Goal: Transaction & Acquisition: Purchase product/service

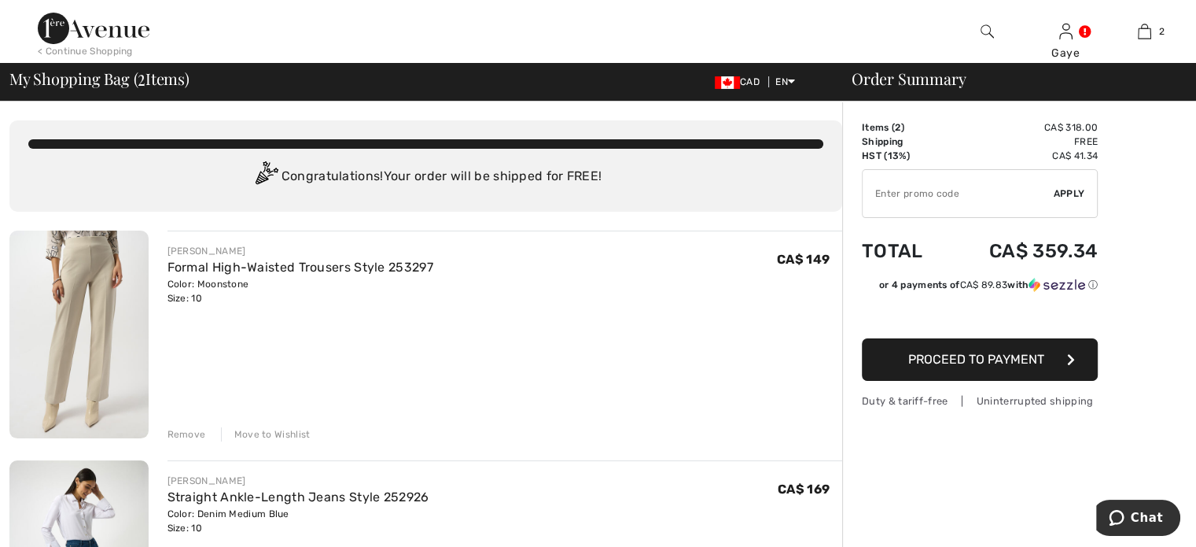
click at [175, 433] on div "Remove" at bounding box center [187, 434] width 39 height 14
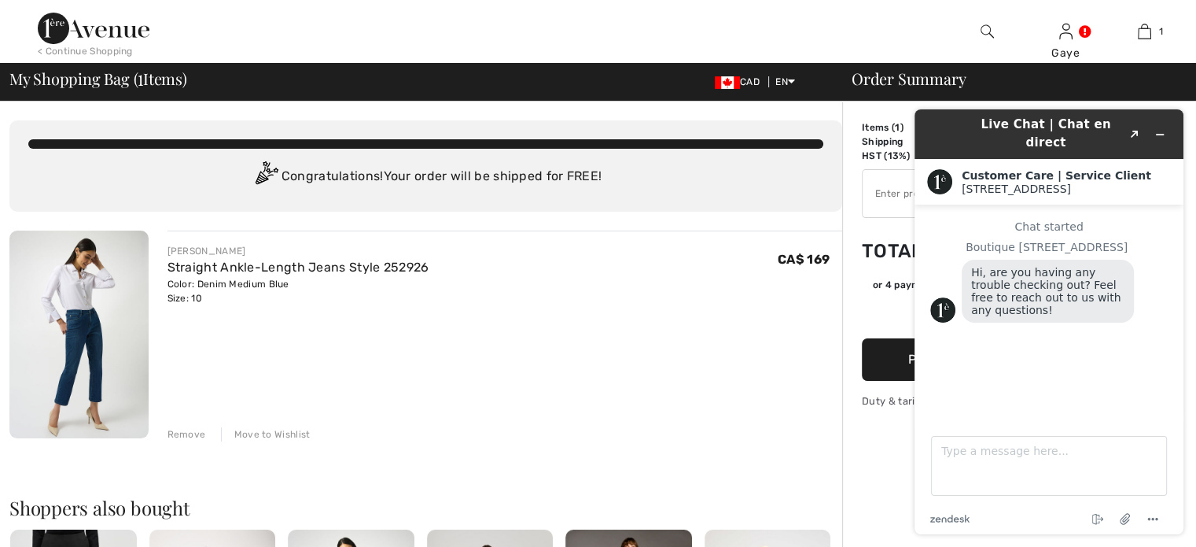
click at [437, 352] on div "JOSEPH RIBKOFF Straight Ankle-Length Jeans Style 252926 Color: Denim Medium Blu…" at bounding box center [506, 335] width 676 height 211
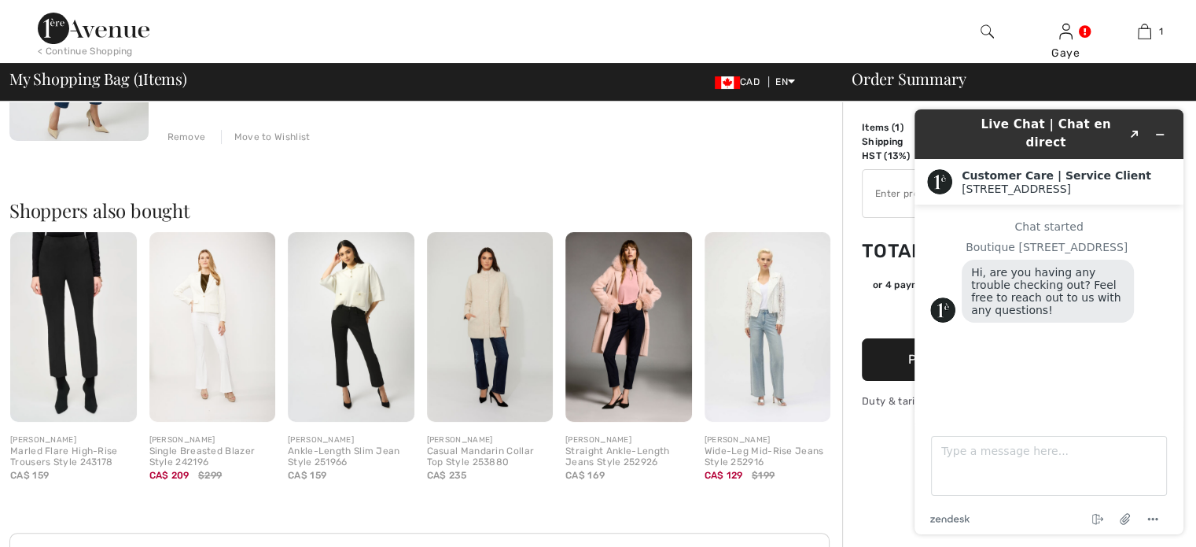
scroll to position [260, 0]
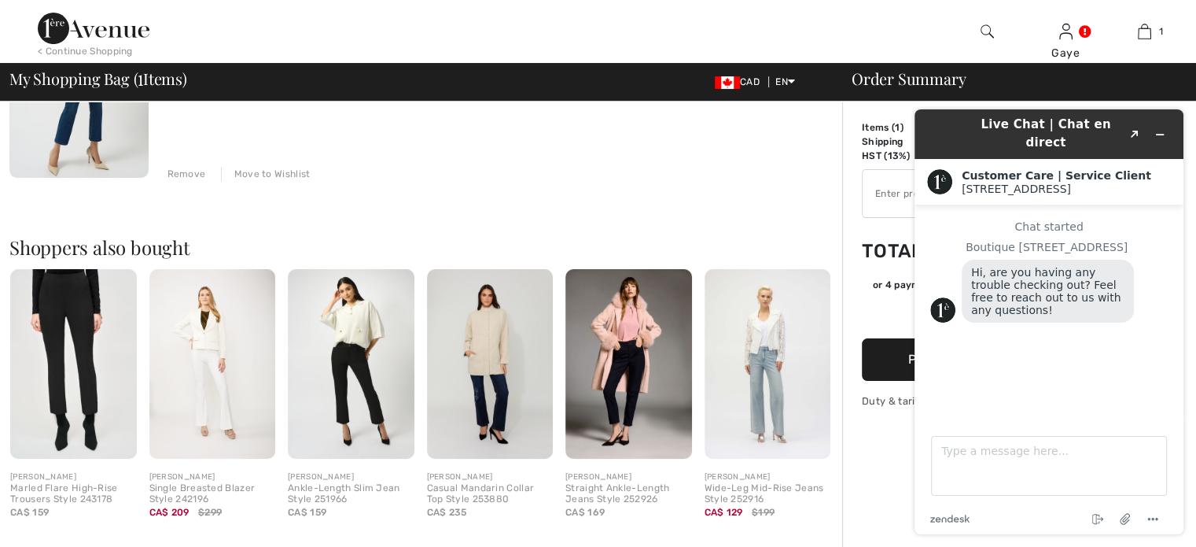
click at [878, 134] on td "Items ( 1 )" at bounding box center [905, 127] width 87 height 14
click at [1163, 129] on icon "Minimize widget" at bounding box center [1160, 134] width 11 height 11
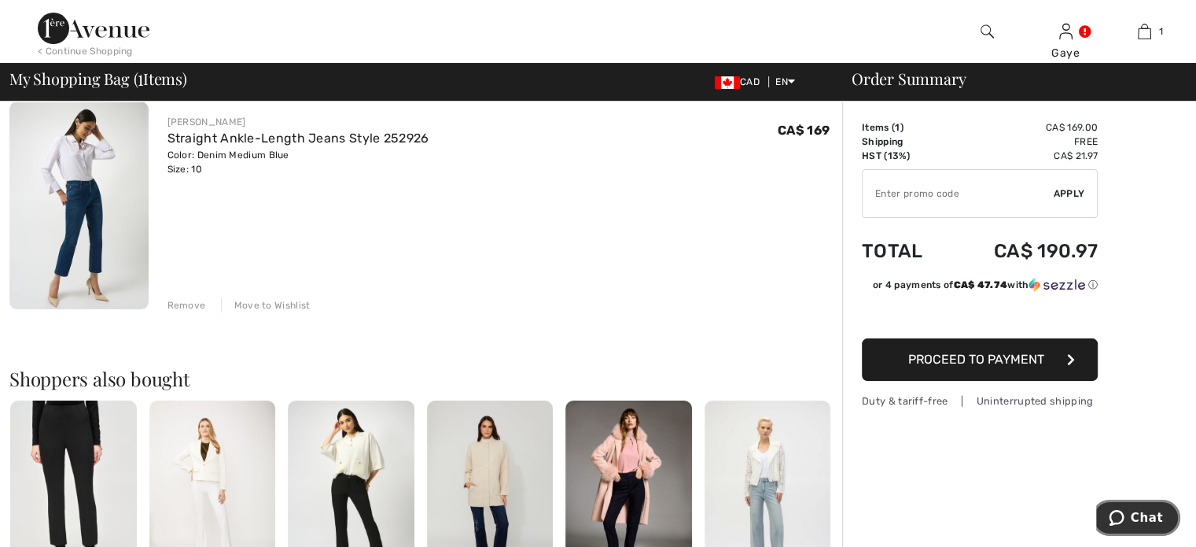
scroll to position [126, 0]
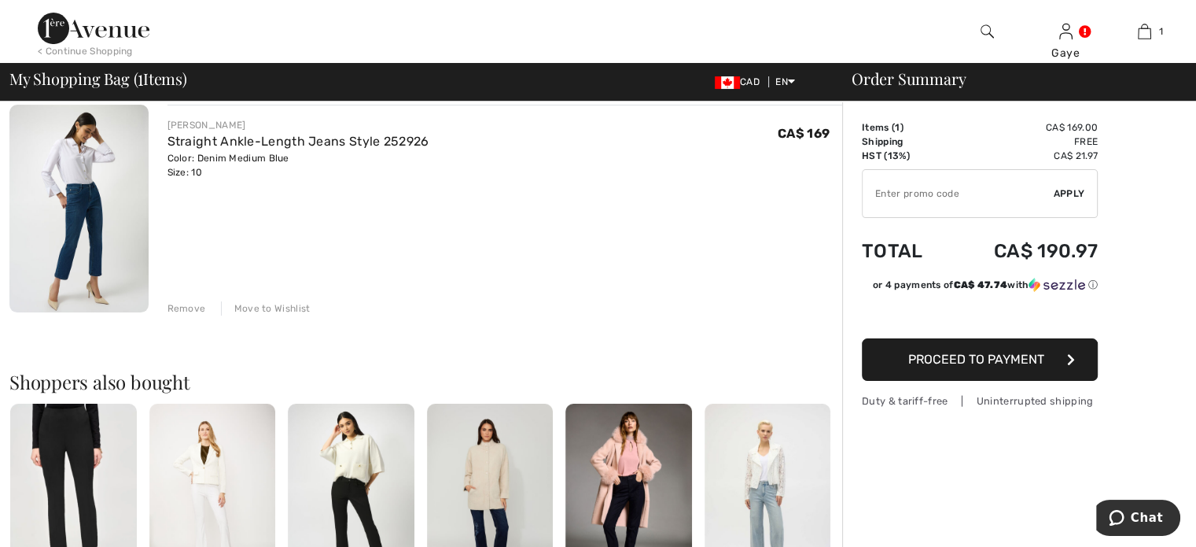
click at [83, 182] on img at bounding box center [78, 209] width 139 height 208
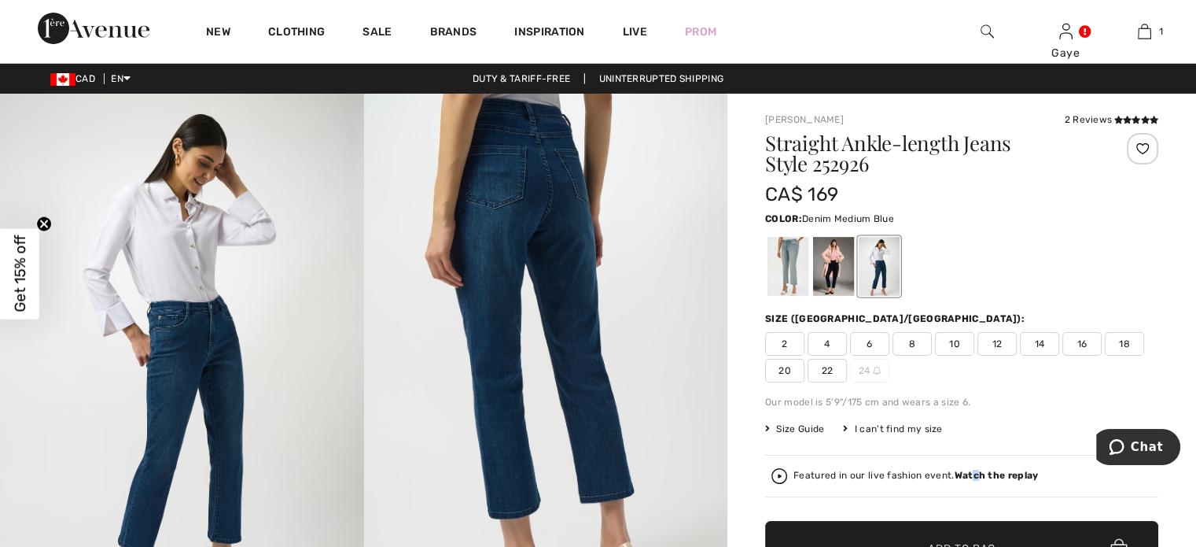
drag, startPoint x: 968, startPoint y: 472, endPoint x: 975, endPoint y: 477, distance: 8.5
click at [975, 477] on strong "Watch the replay" at bounding box center [997, 475] width 84 height 11
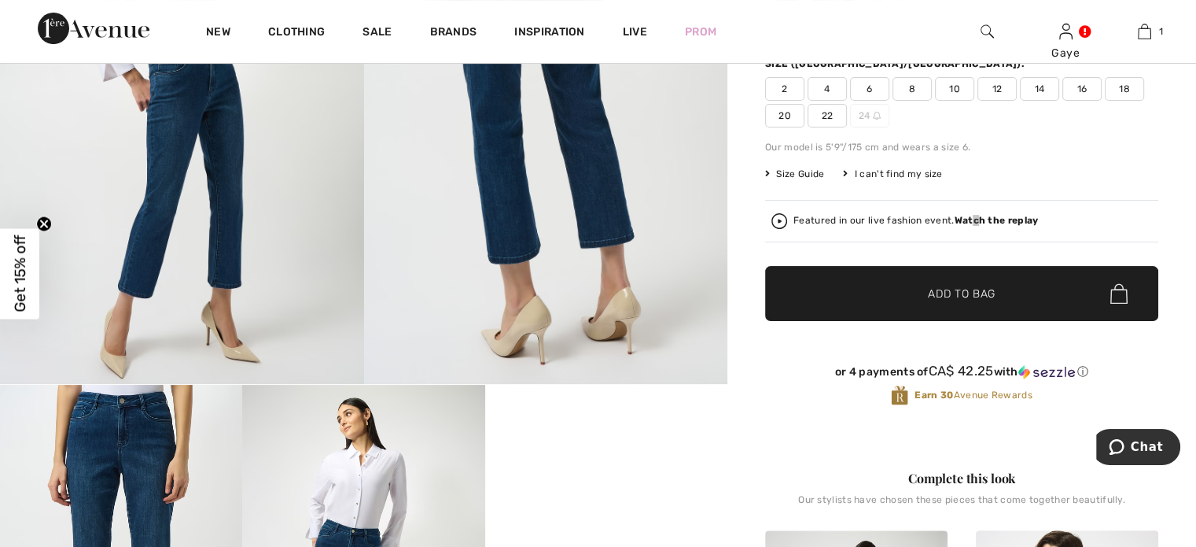
scroll to position [279, 0]
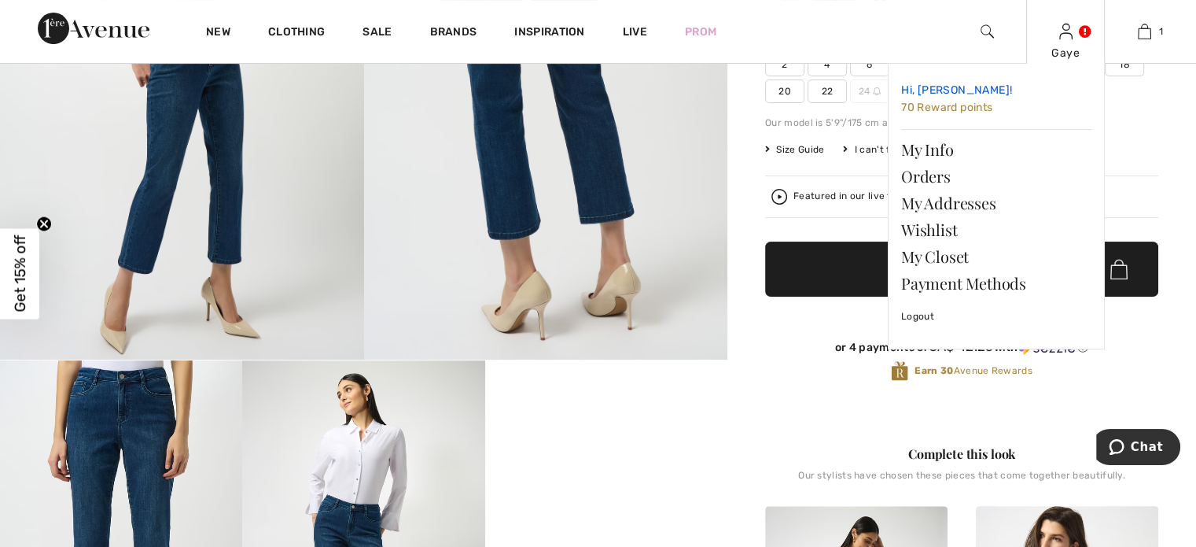
click at [983, 100] on link "Hi, Gaye! 70 Reward points" at bounding box center [996, 99] width 190 height 46
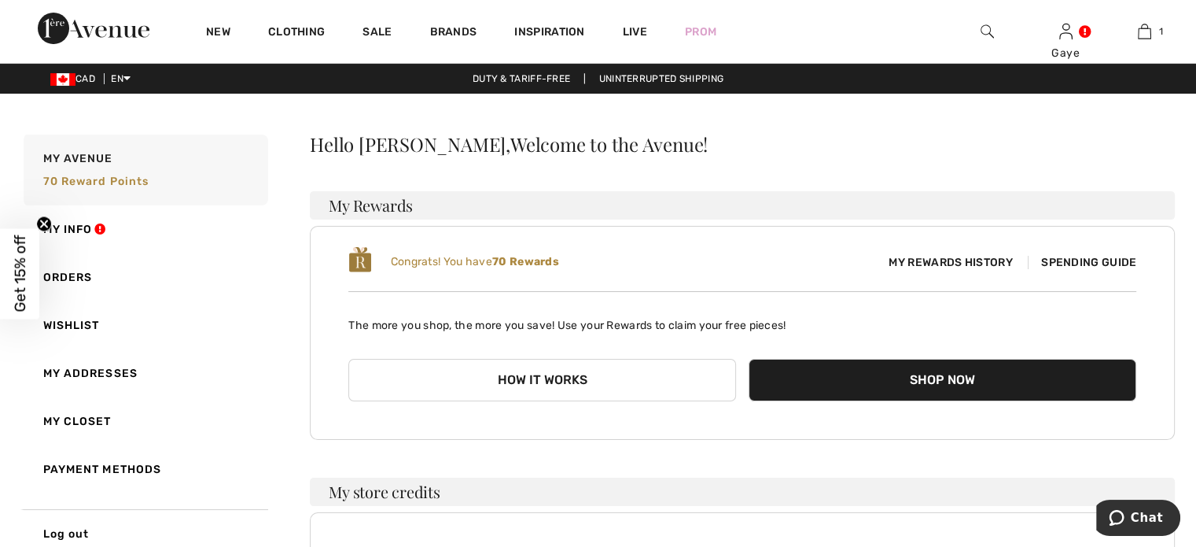
click at [595, 383] on button "How it works" at bounding box center [542, 380] width 388 height 42
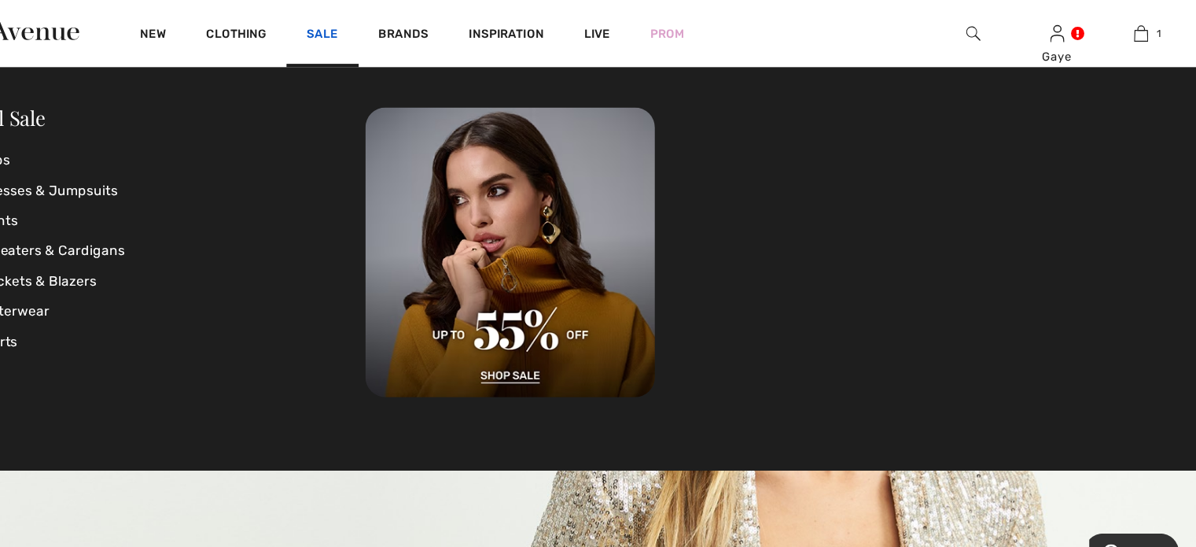
click at [382, 28] on link "Sale" at bounding box center [377, 33] width 29 height 17
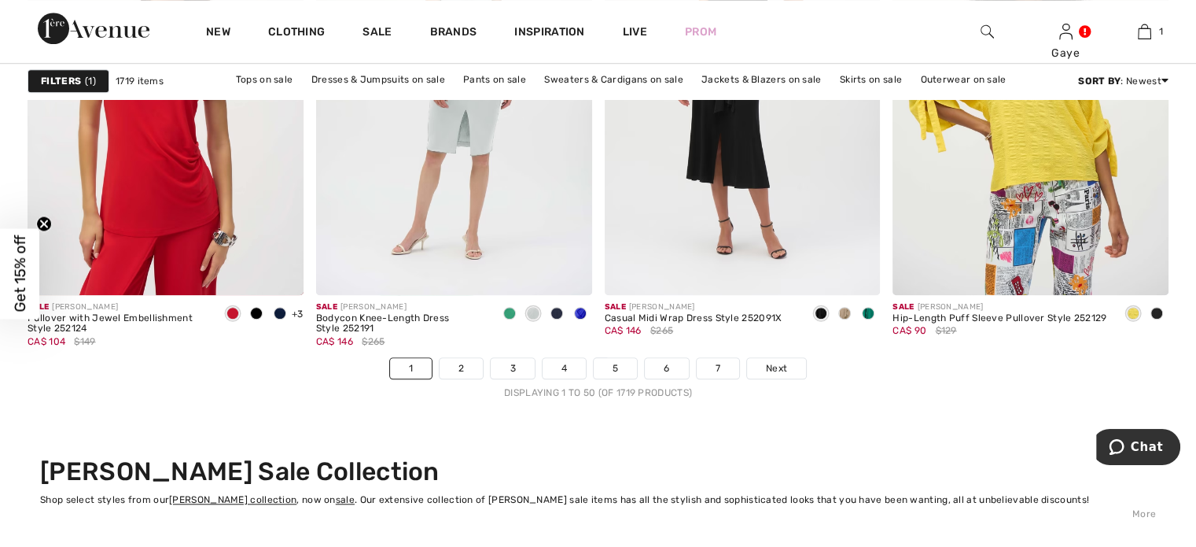
scroll to position [7216, 0]
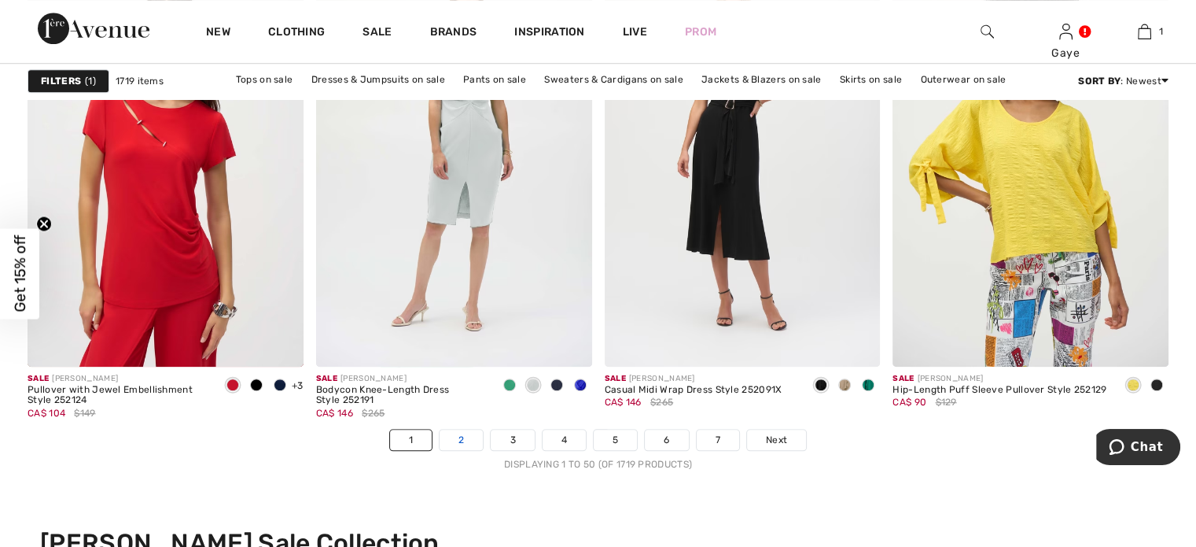
click at [459, 443] on link "2" at bounding box center [461, 439] width 43 height 20
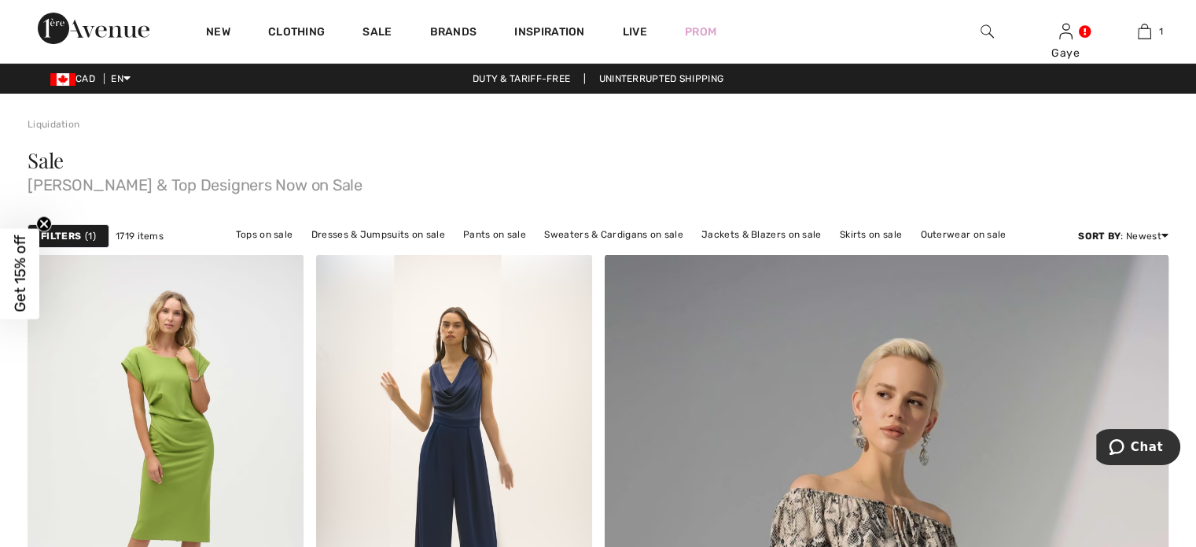
scroll to position [478, 0]
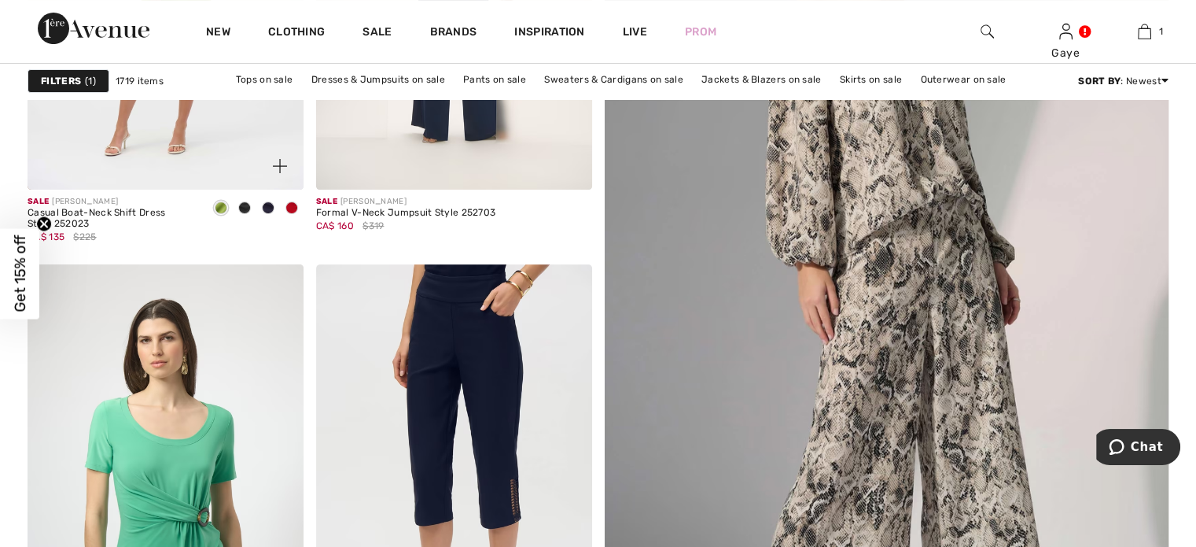
click at [49, 223] on circle "Close teaser" at bounding box center [44, 223] width 15 height 15
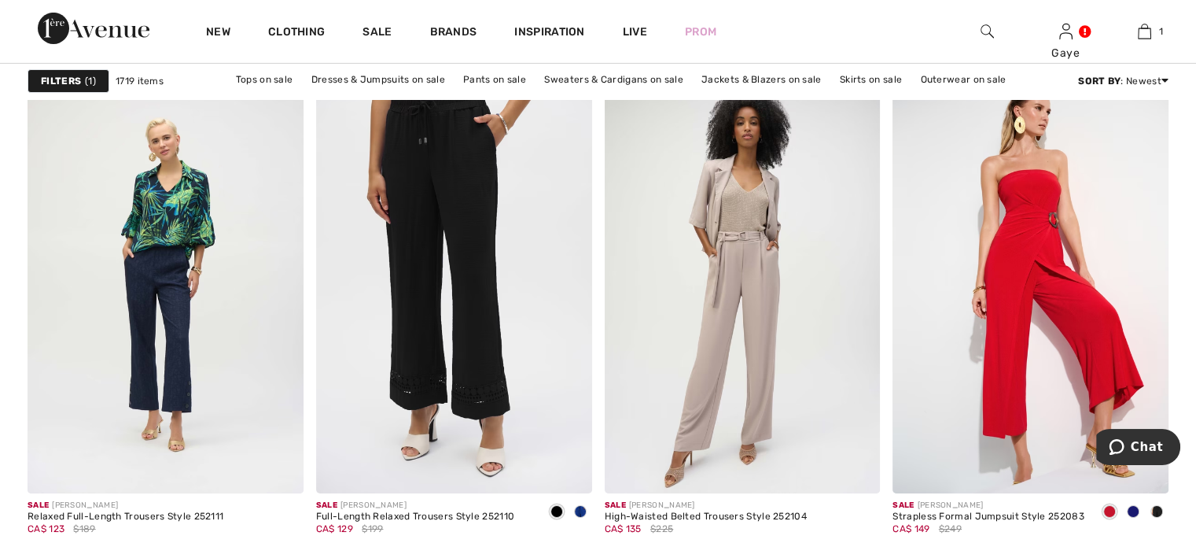
scroll to position [5559, 0]
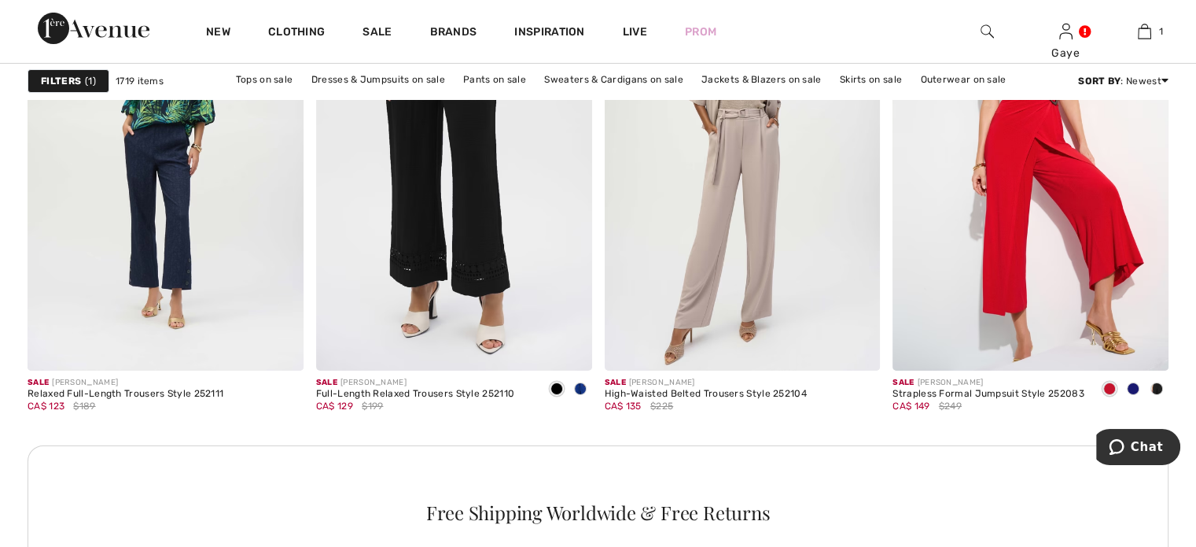
click at [88, 83] on span "1" at bounding box center [90, 81] width 11 height 14
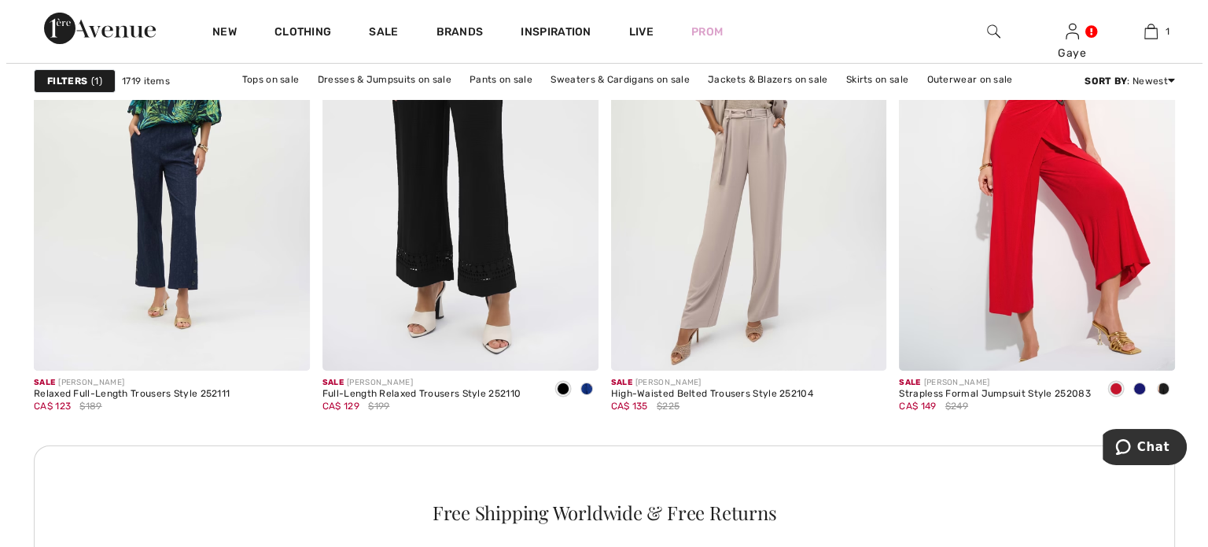
scroll to position [5607, 0]
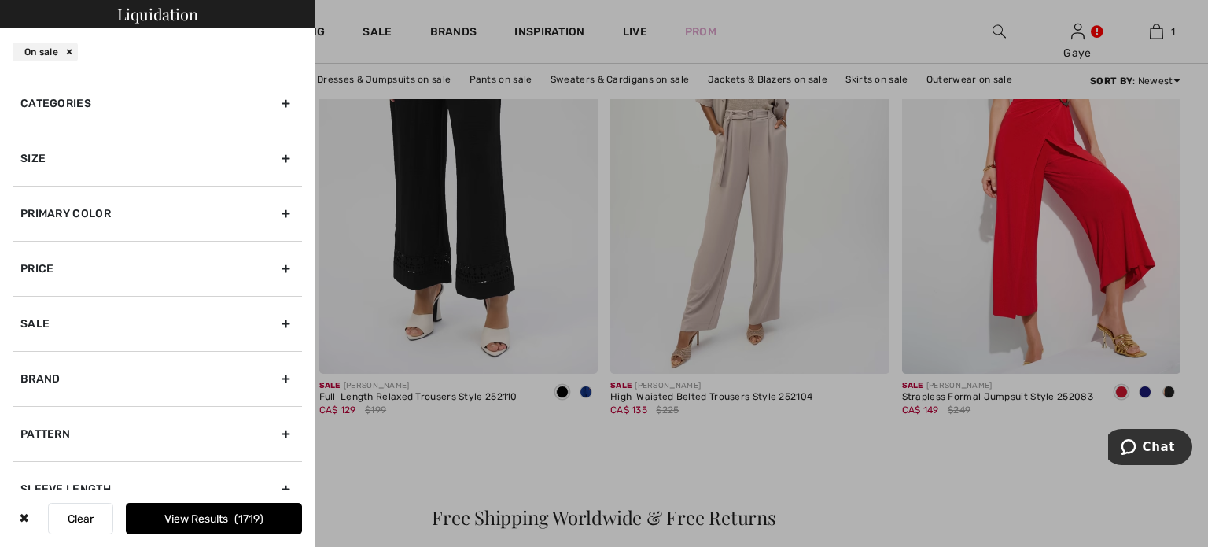
click at [278, 160] on div "Size" at bounding box center [157, 158] width 289 height 55
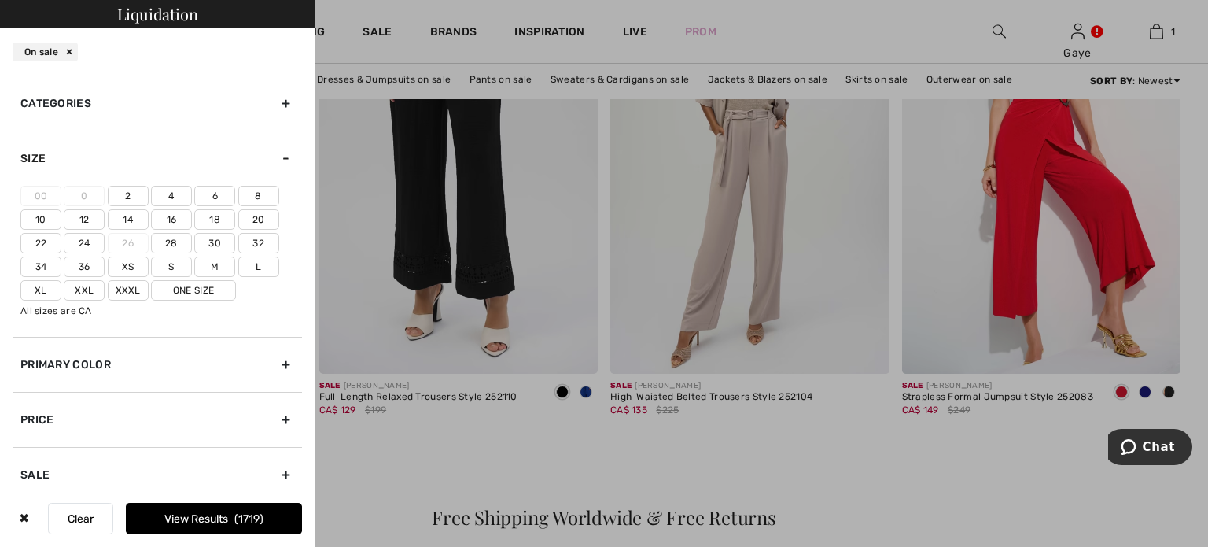
click at [40, 219] on label "10" at bounding box center [40, 219] width 41 height 20
click at [0, 0] on input"] "10" at bounding box center [0, 0] width 0 height 0
click at [275, 101] on div "Categories" at bounding box center [157, 103] width 289 height 55
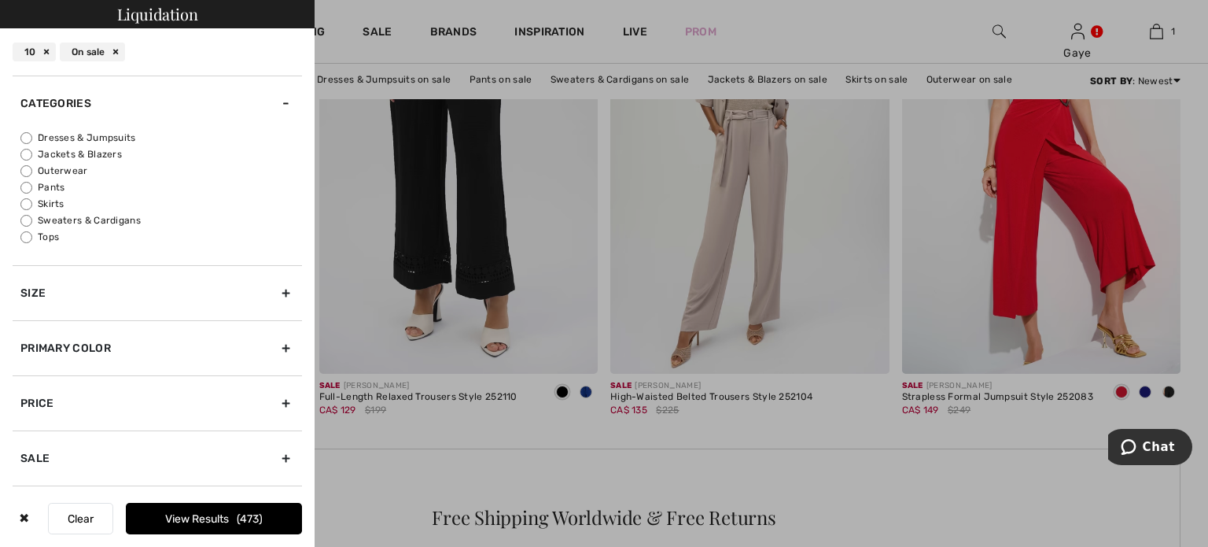
click at [26, 182] on input "Pants" at bounding box center [26, 188] width 12 height 12
radio input "true"
click at [22, 219] on input "Sweaters & Cardigans" at bounding box center [26, 221] width 12 height 12
radio input "true"
click at [212, 507] on button "View Results 4" at bounding box center [214, 518] width 176 height 31
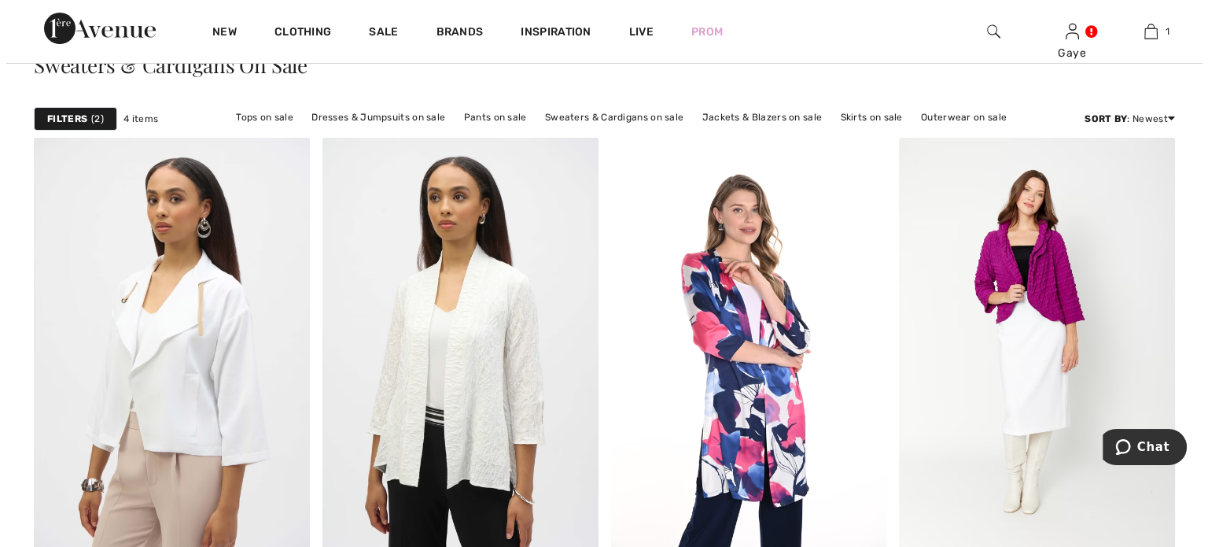
scroll to position [90, 0]
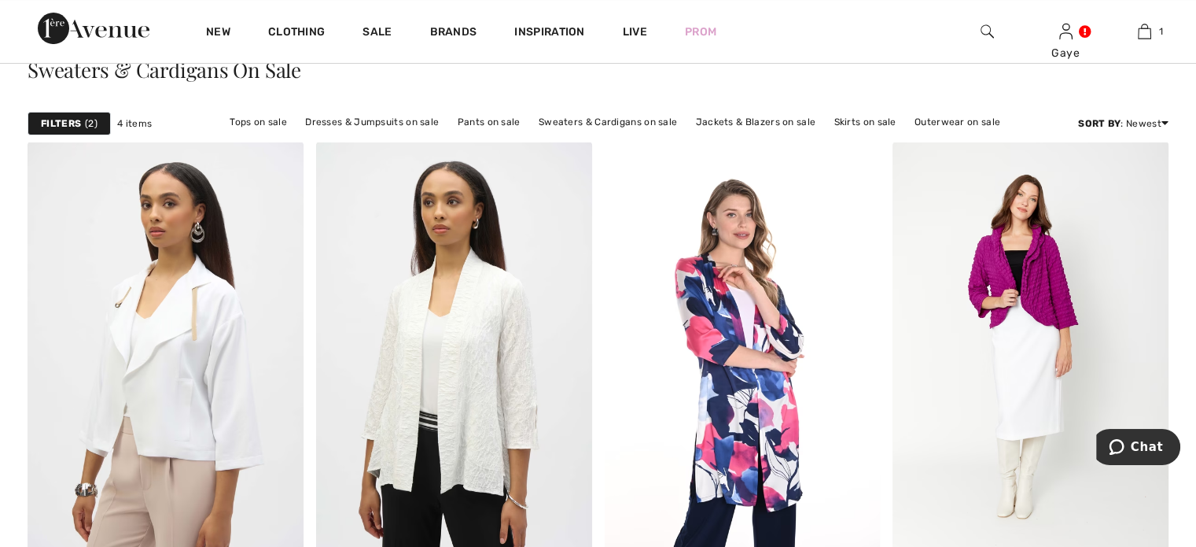
click at [87, 127] on span "2" at bounding box center [91, 123] width 13 height 14
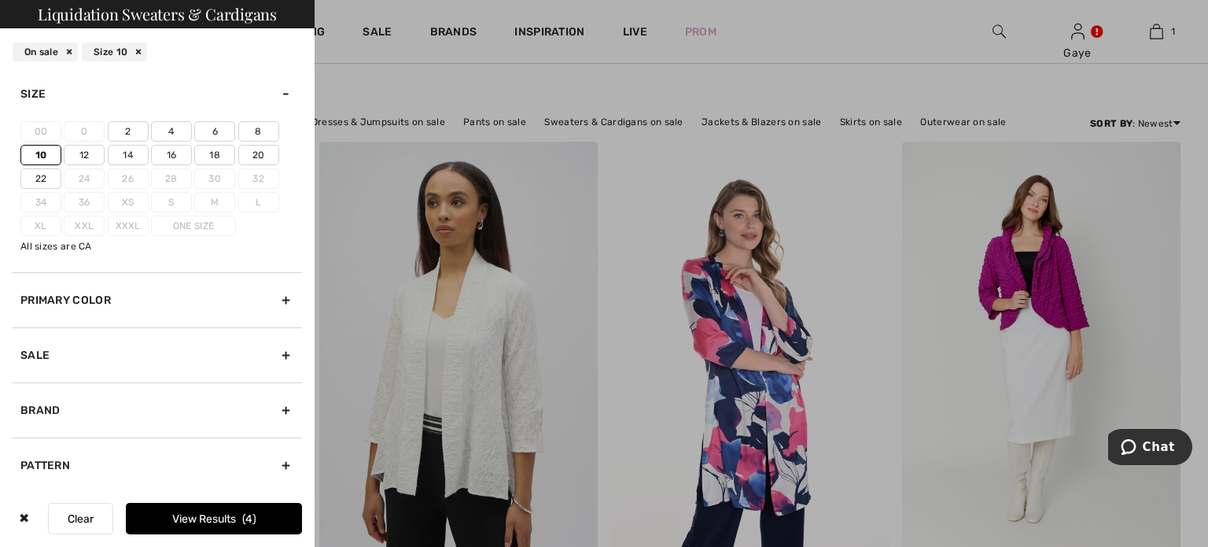
scroll to position [0, 0]
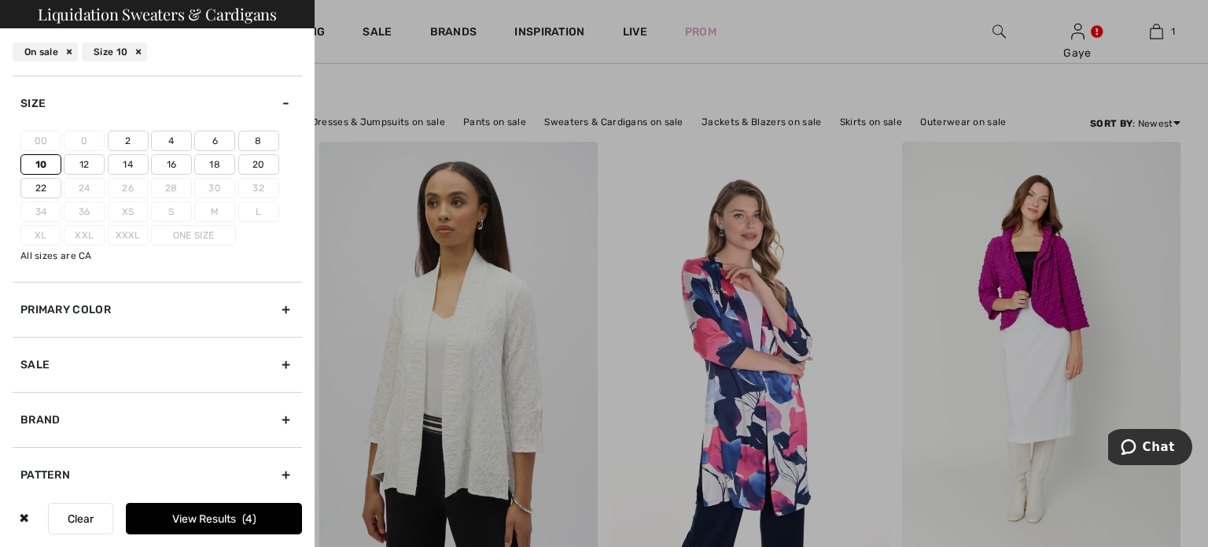
click at [77, 521] on button "Clear" at bounding box center [80, 518] width 65 height 31
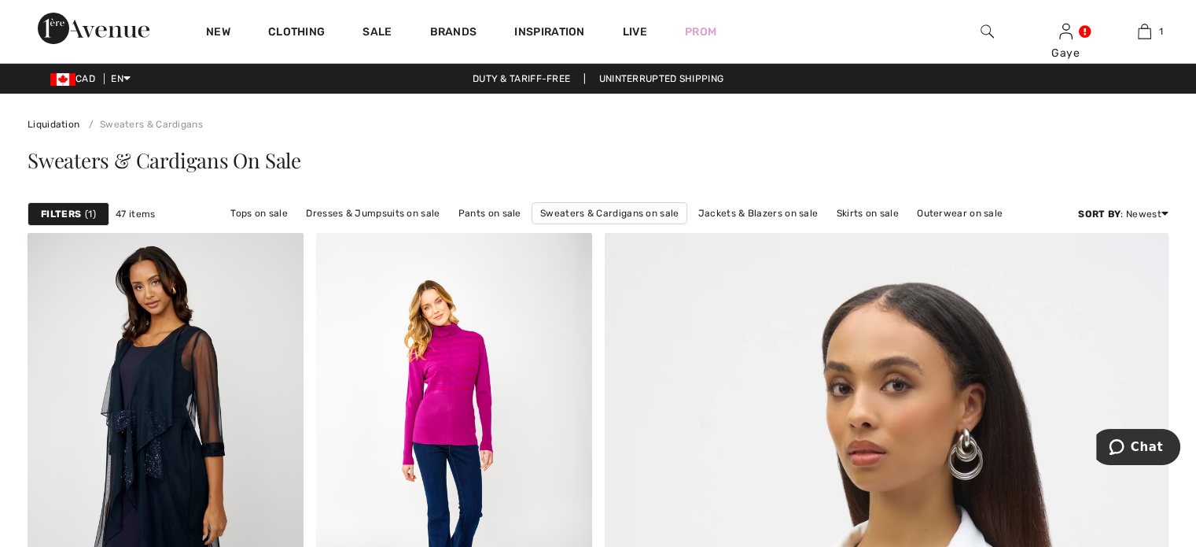
click at [71, 212] on strong "Filters" at bounding box center [61, 214] width 40 height 14
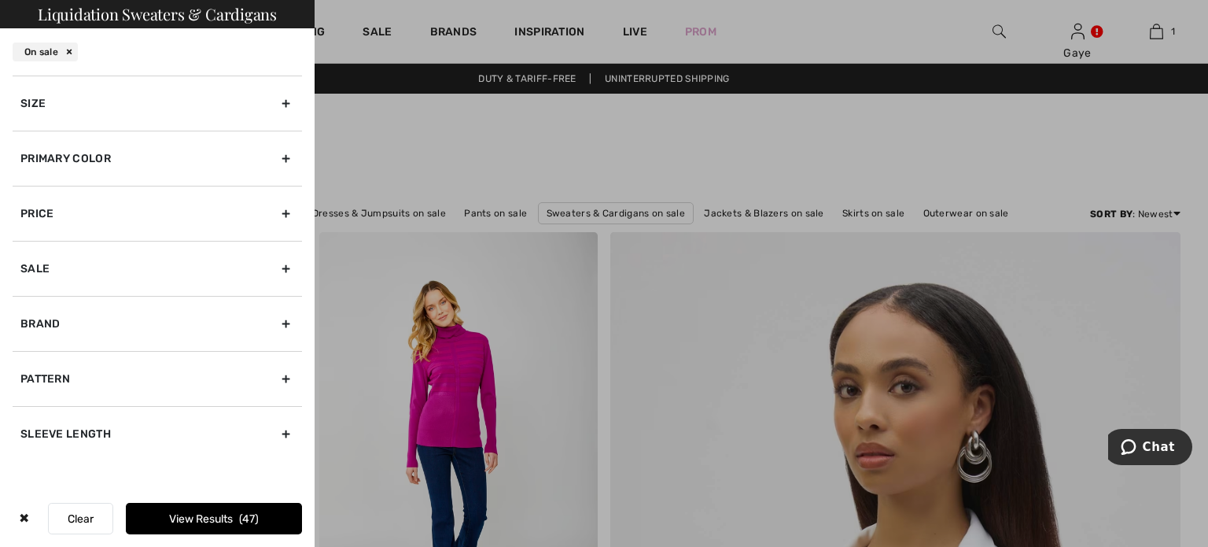
click at [288, 101] on div "Size" at bounding box center [157, 103] width 289 height 55
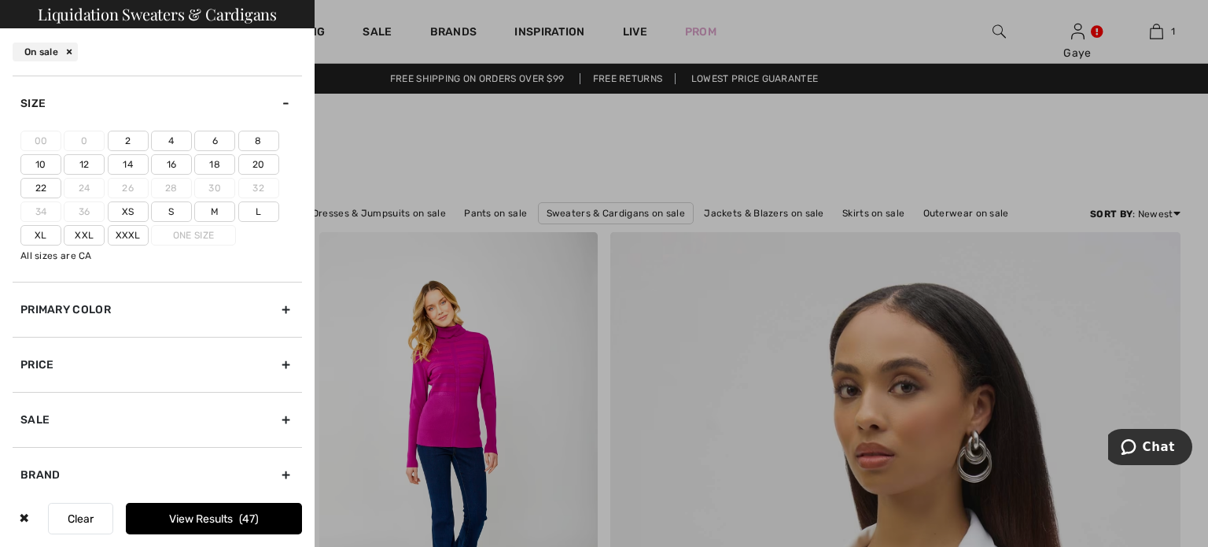
click at [43, 165] on label "10" at bounding box center [40, 164] width 41 height 20
click at [0, 0] on input"] "10" at bounding box center [0, 0] width 0 height 0
click at [276, 418] on div "Sale" at bounding box center [157, 419] width 289 height 55
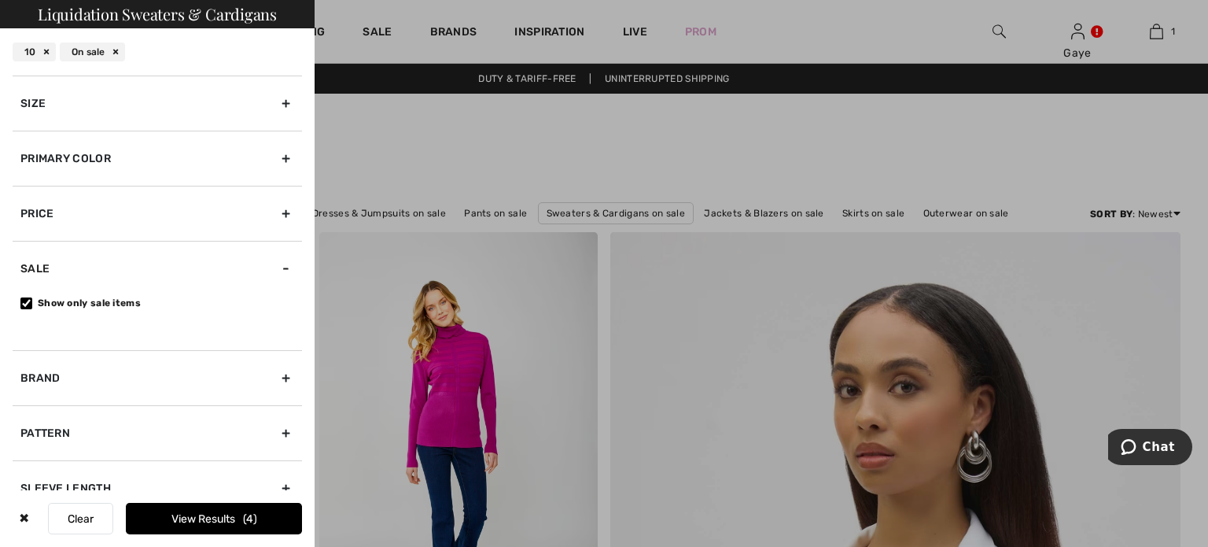
click at [88, 510] on button "Clear" at bounding box center [80, 518] width 65 height 31
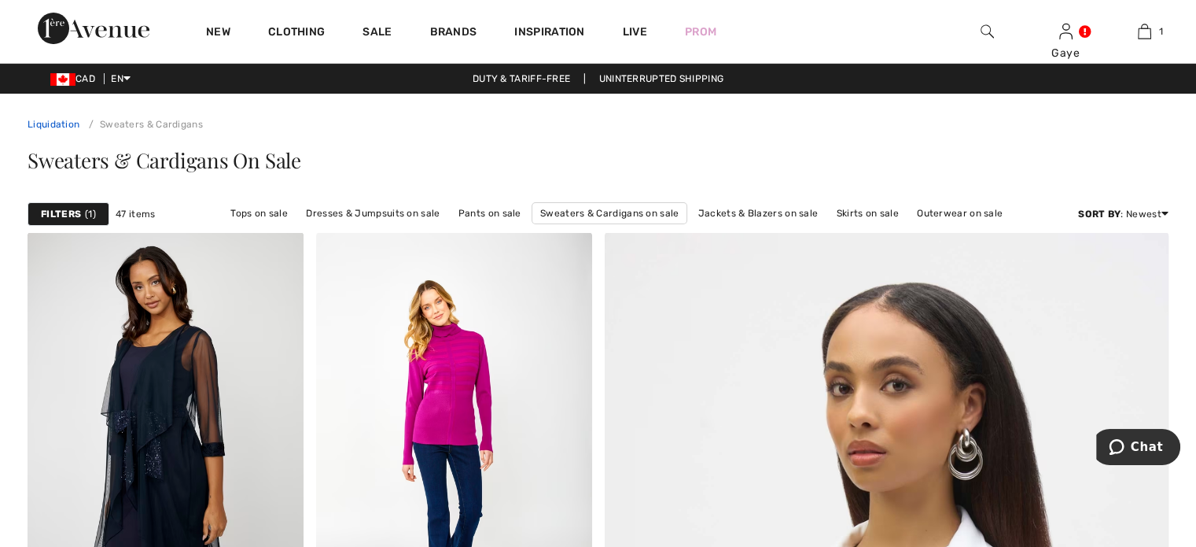
click at [53, 119] on link "Liquidation" at bounding box center [54, 124] width 52 height 11
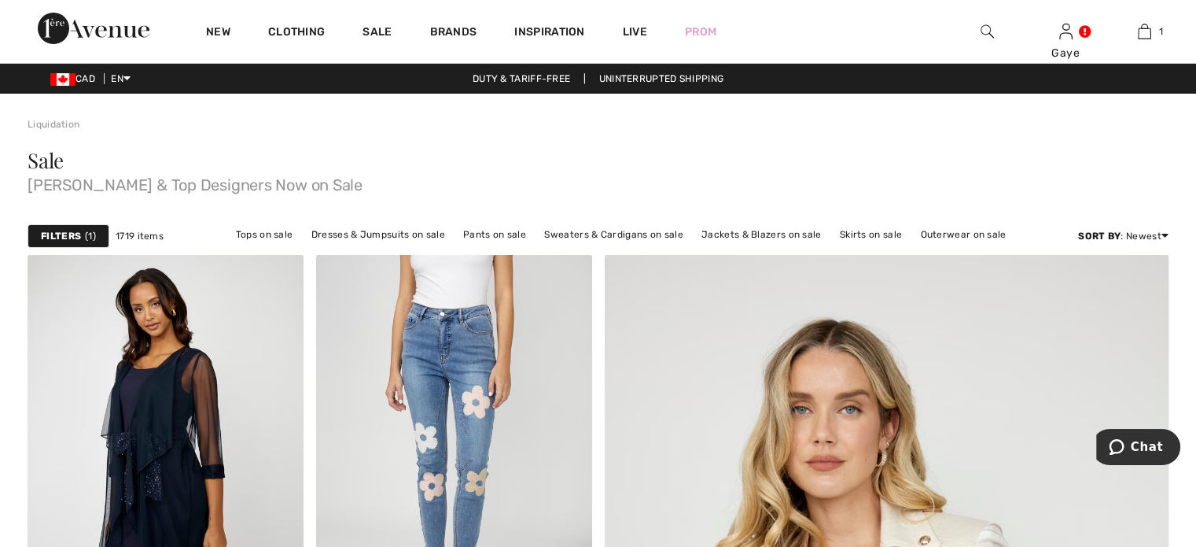
click at [64, 229] on strong "Filters" at bounding box center [61, 236] width 40 height 14
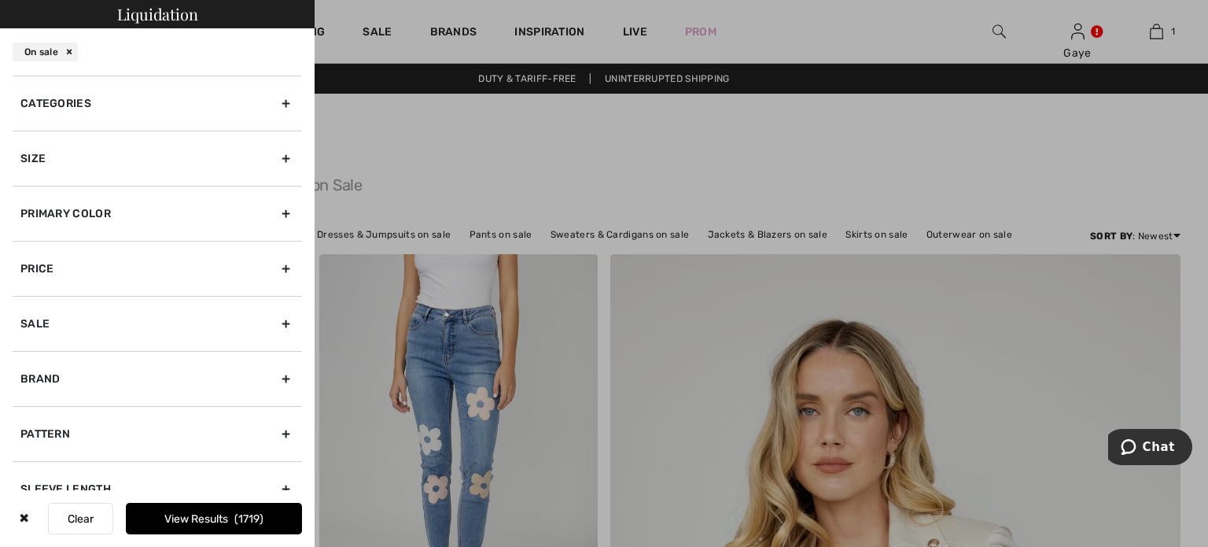
click at [275, 103] on div "Categories" at bounding box center [157, 103] width 289 height 55
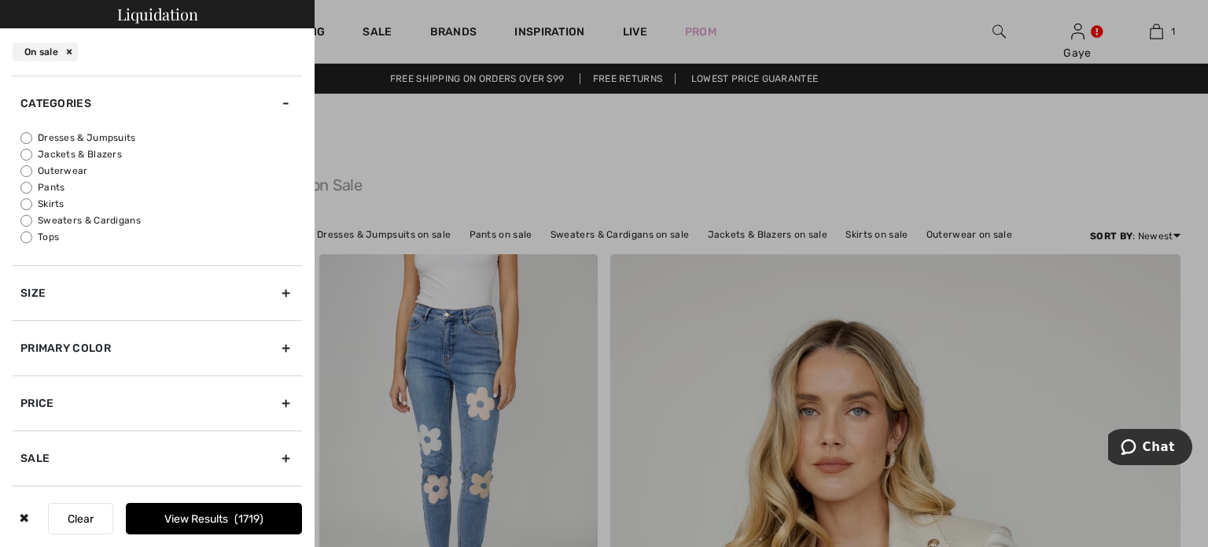
click at [25, 186] on input "Pants" at bounding box center [26, 188] width 12 height 12
radio input "true"
click at [274, 292] on div "Size" at bounding box center [157, 292] width 289 height 55
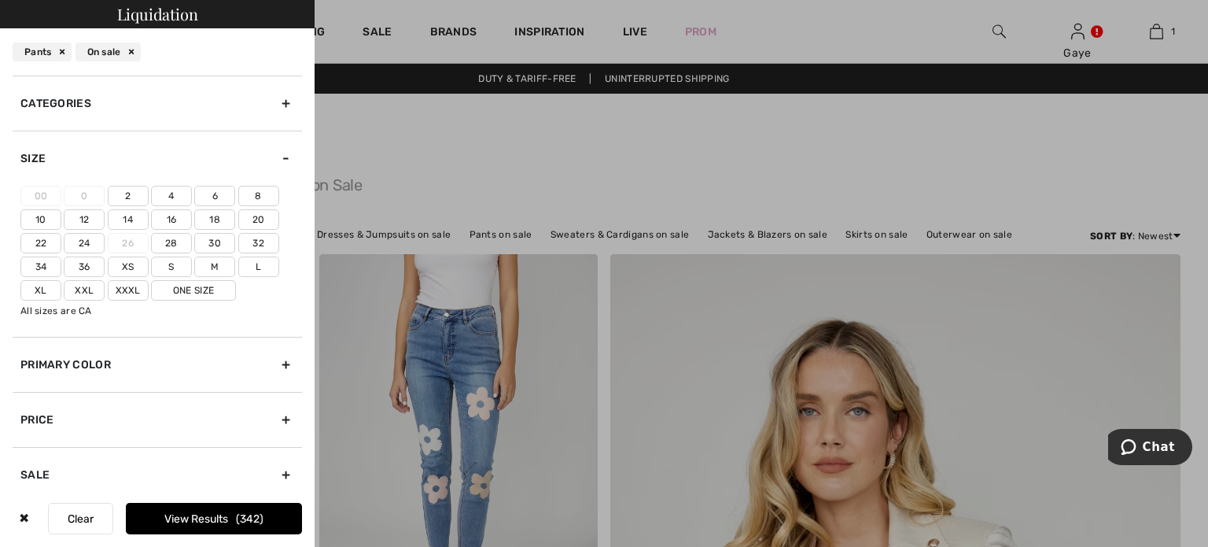
click at [40, 219] on label "10" at bounding box center [40, 219] width 41 height 20
click at [0, 0] on input"] "10" at bounding box center [0, 0] width 0 height 0
click at [220, 513] on button "View Results 88" at bounding box center [214, 518] width 176 height 31
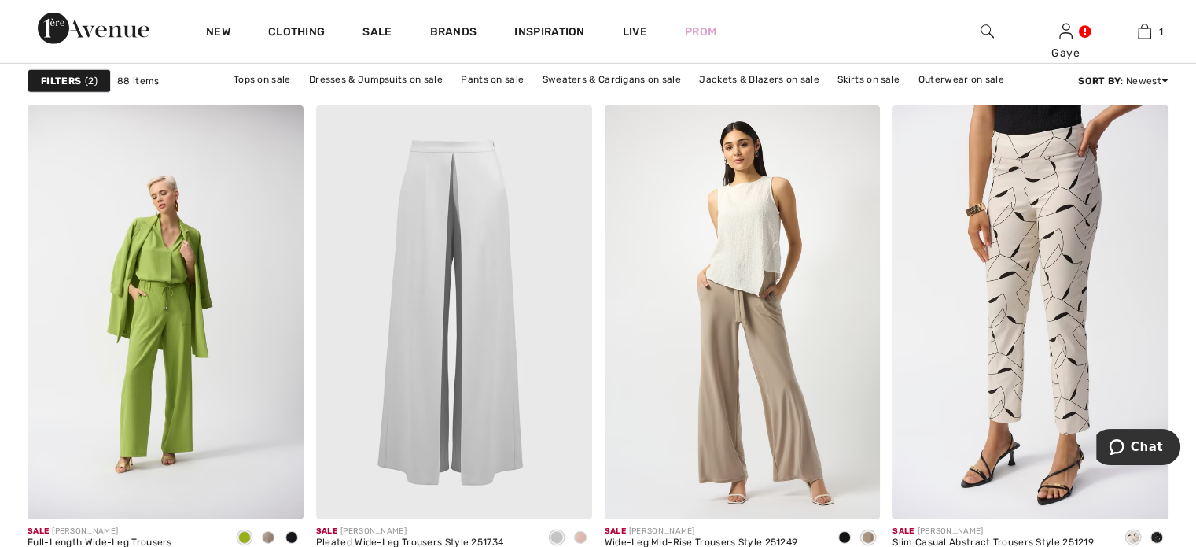
scroll to position [5011, 0]
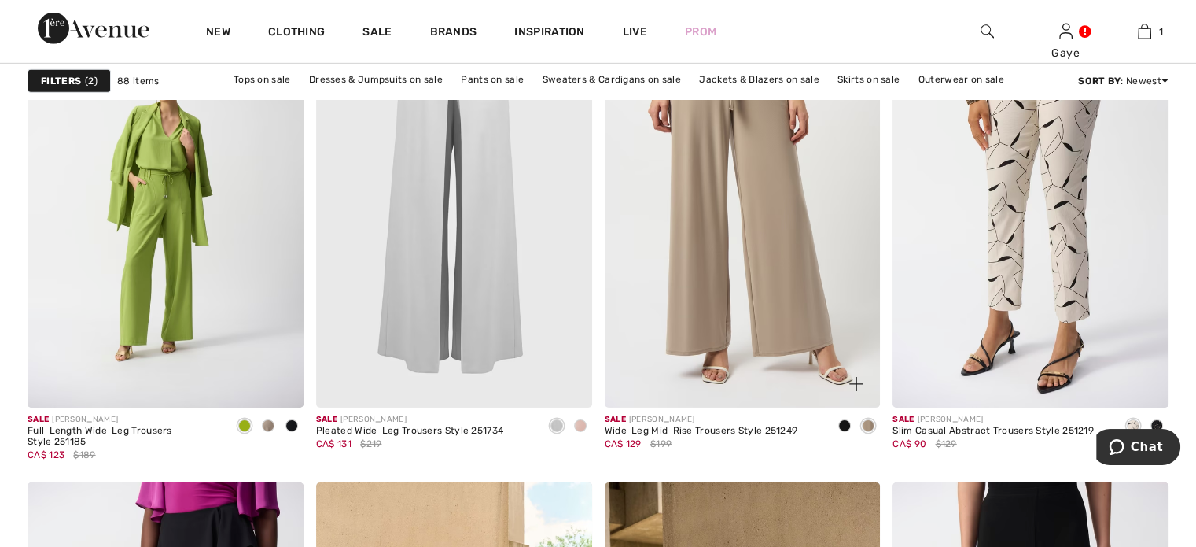
click at [796, 317] on img at bounding box center [743, 201] width 276 height 414
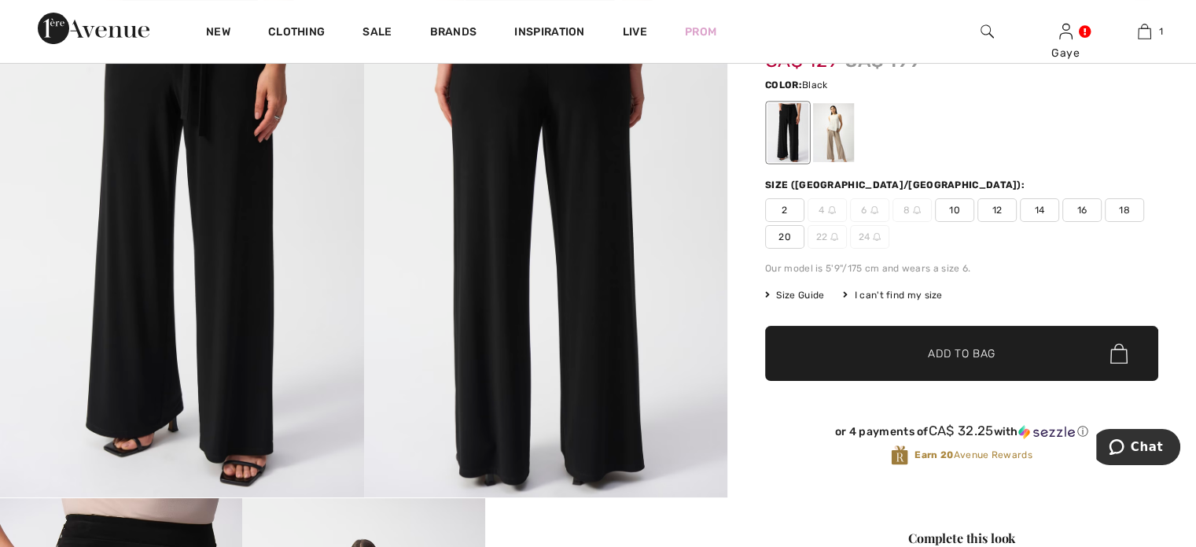
scroll to position [87, 0]
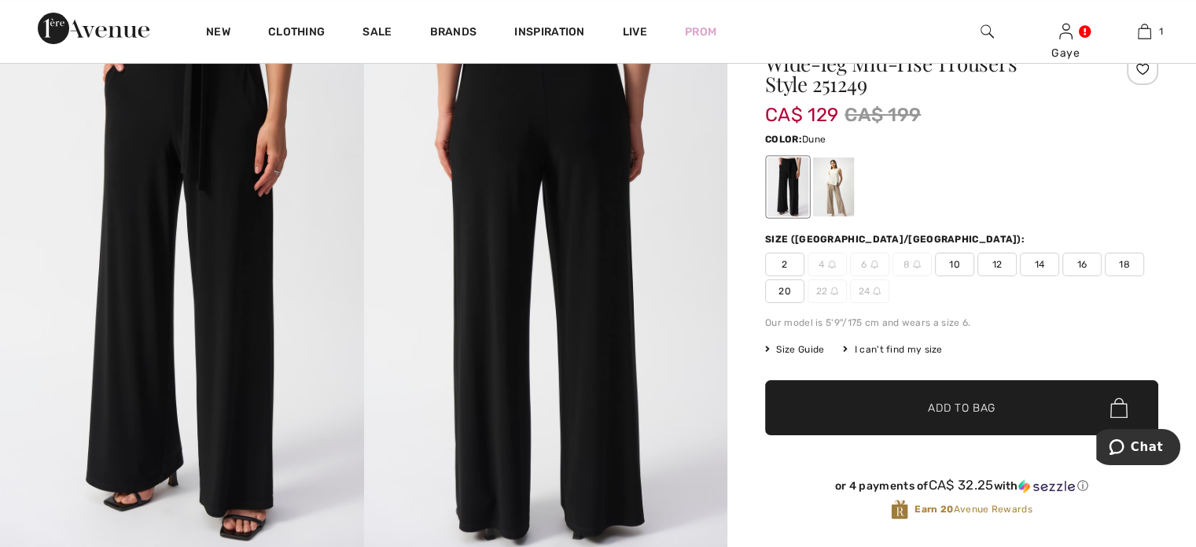
click at [843, 188] on div at bounding box center [833, 186] width 41 height 59
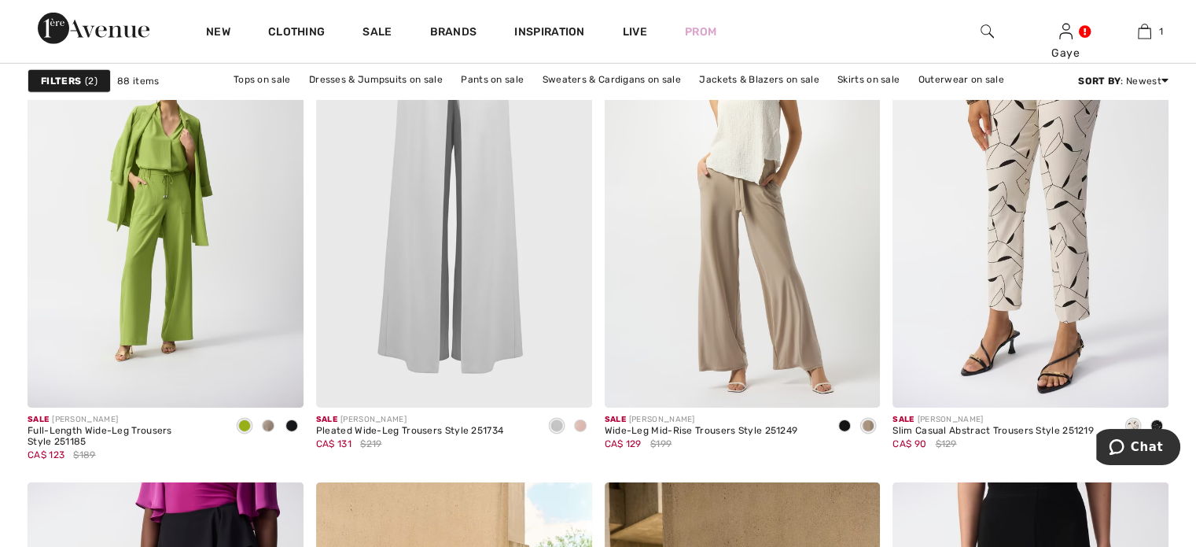
click at [85, 72] on div "Filters 2" at bounding box center [69, 81] width 83 height 24
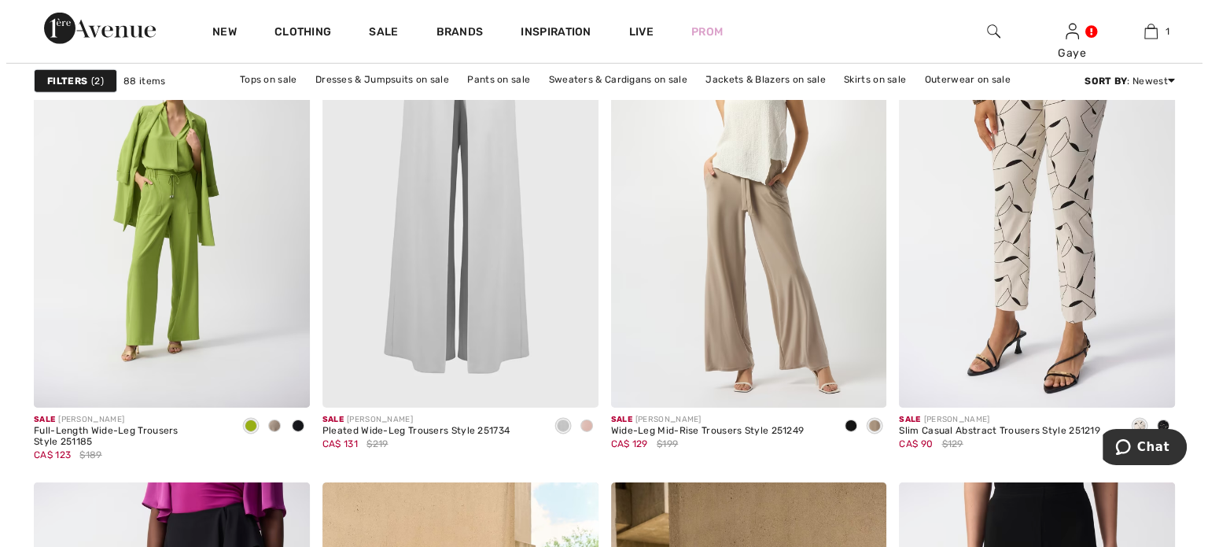
scroll to position [5054, 0]
